Goal: Task Accomplishment & Management: Use online tool/utility

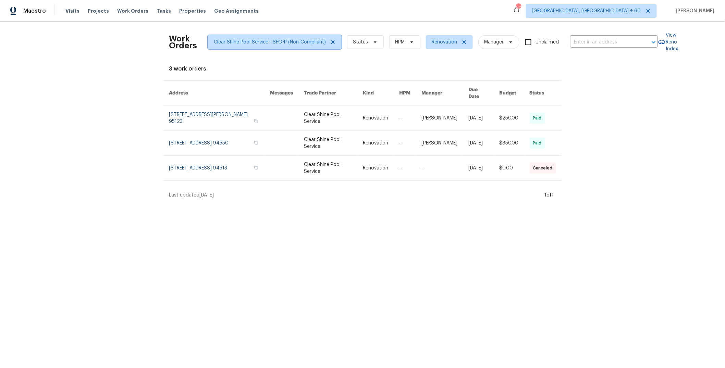
drag, startPoint x: 0, startPoint y: 0, endPoint x: 256, endPoint y: 43, distance: 259.2
click at [330, 42] on icon at bounding box center [332, 41] width 5 height 5
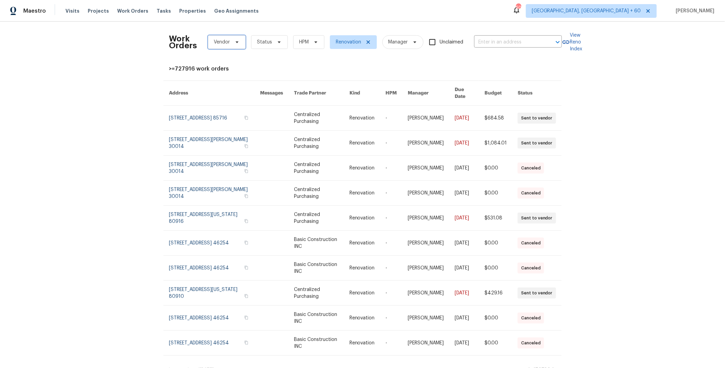
click at [228, 44] on span "Vendor" at bounding box center [227, 42] width 38 height 14
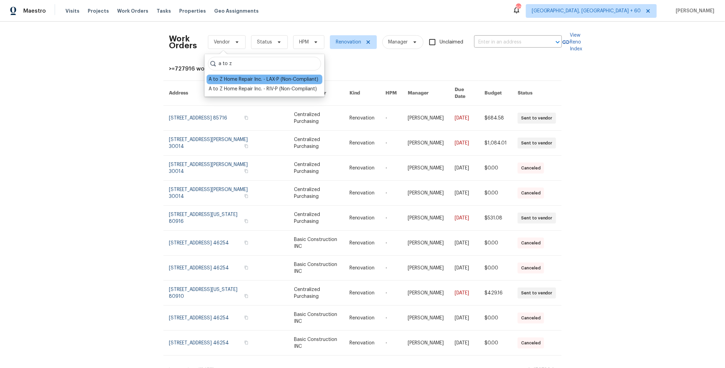
type input "a to z"
click at [276, 81] on div "A to Z Home Repair Inc. - LAX-P (Non-Compliant)" at bounding box center [264, 79] width 110 height 7
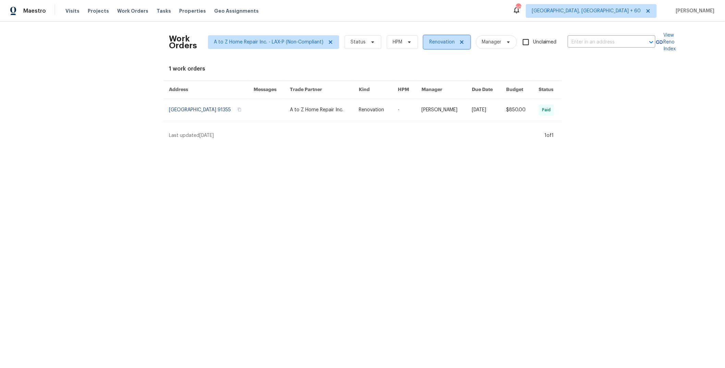
click at [460, 42] on icon at bounding box center [461, 41] width 3 height 3
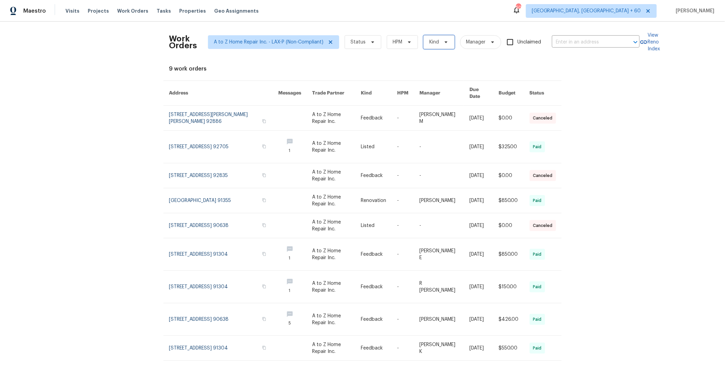
click at [434, 44] on span "Kind" at bounding box center [434, 42] width 10 height 7
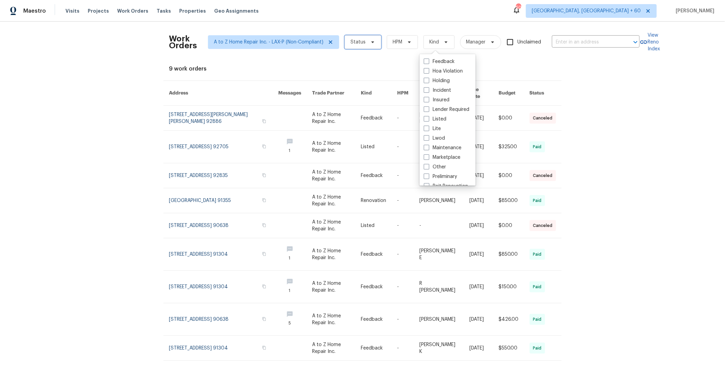
click at [356, 43] on span "Status" at bounding box center [358, 42] width 15 height 7
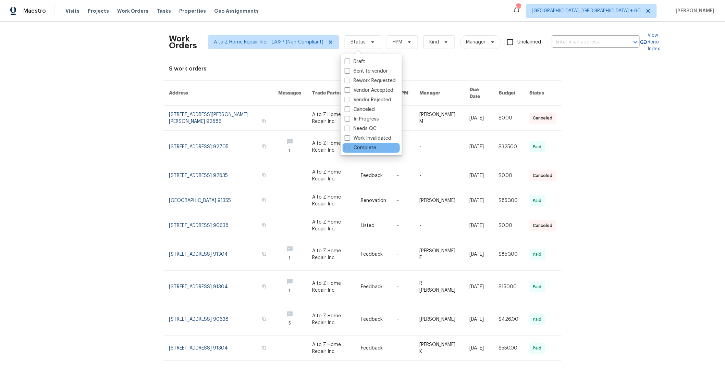
click at [348, 147] on span at bounding box center [347, 147] width 5 height 5
click at [348, 147] on input "Complete" at bounding box center [347, 147] width 4 height 4
checkbox input "true"
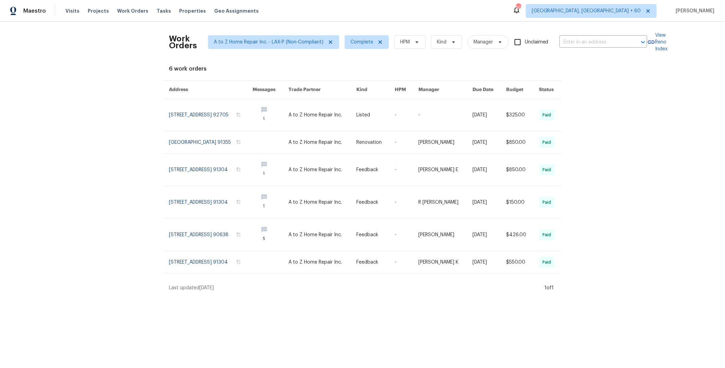
click at [587, 94] on div "Work Orders A to Z Home Repair Inc. - LAX-P (Non-Compliant) Complete HPM Kind M…" at bounding box center [362, 160] width 725 height 276
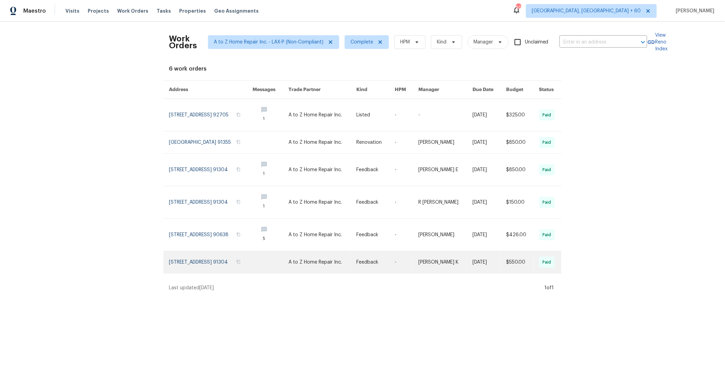
click at [395, 266] on link at bounding box center [376, 263] width 38 height 22
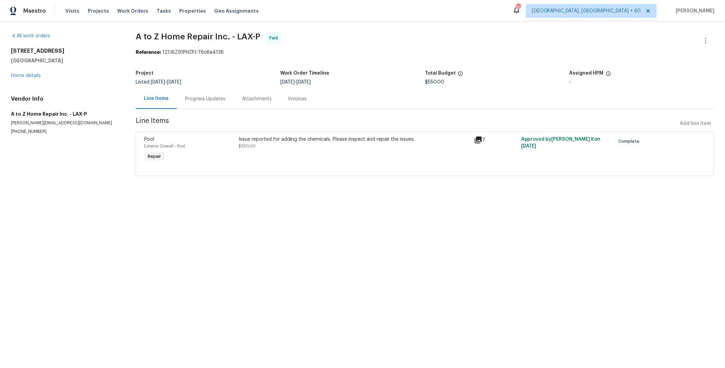
click at [475, 139] on icon at bounding box center [478, 140] width 7 height 7
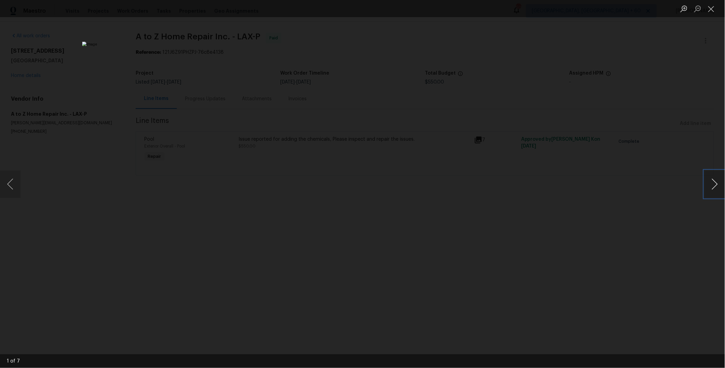
click at [715, 180] on button "Next image" at bounding box center [715, 184] width 21 height 27
